Goal: Find specific page/section: Find specific page/section

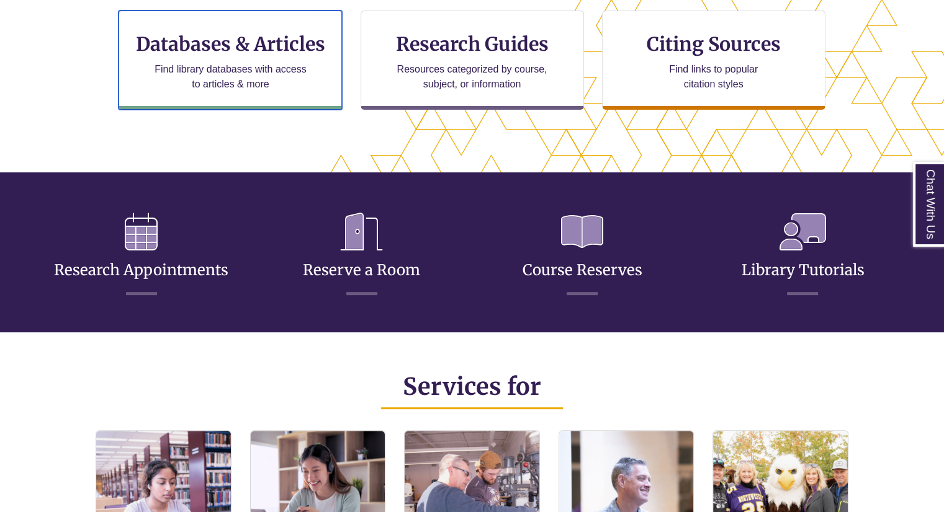
click at [267, 63] on p "Find library databases with access to articles & more" at bounding box center [231, 77] width 162 height 30
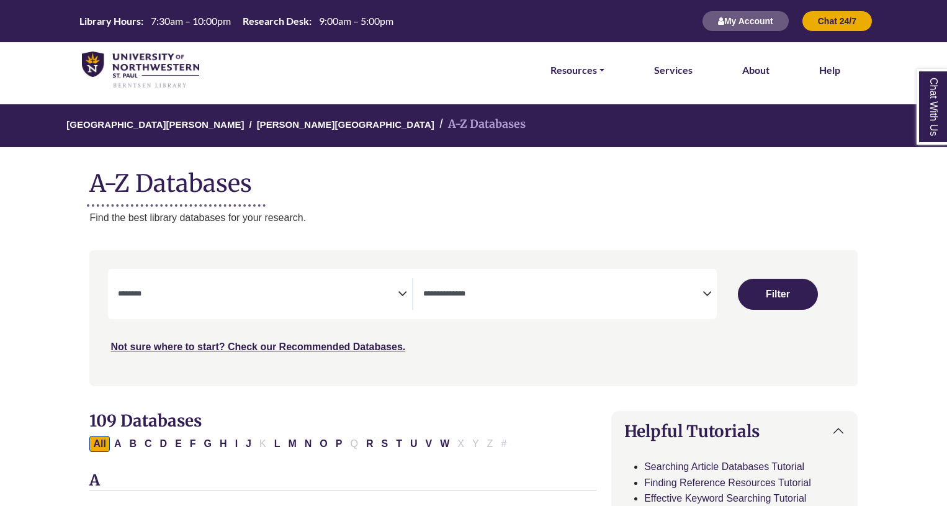
select select "Database Subject Filter"
select select "Database Types Filter"
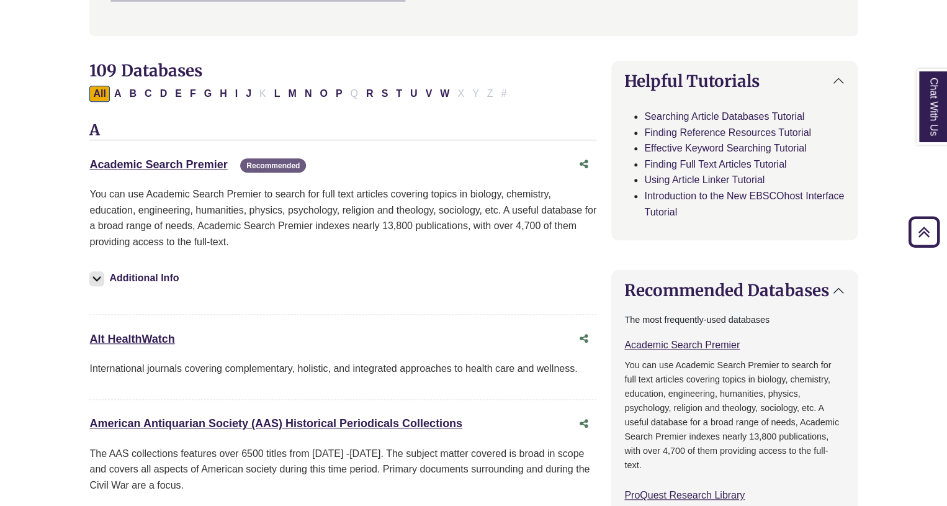
scroll to position [350, 0]
